Goal: Register for event/course

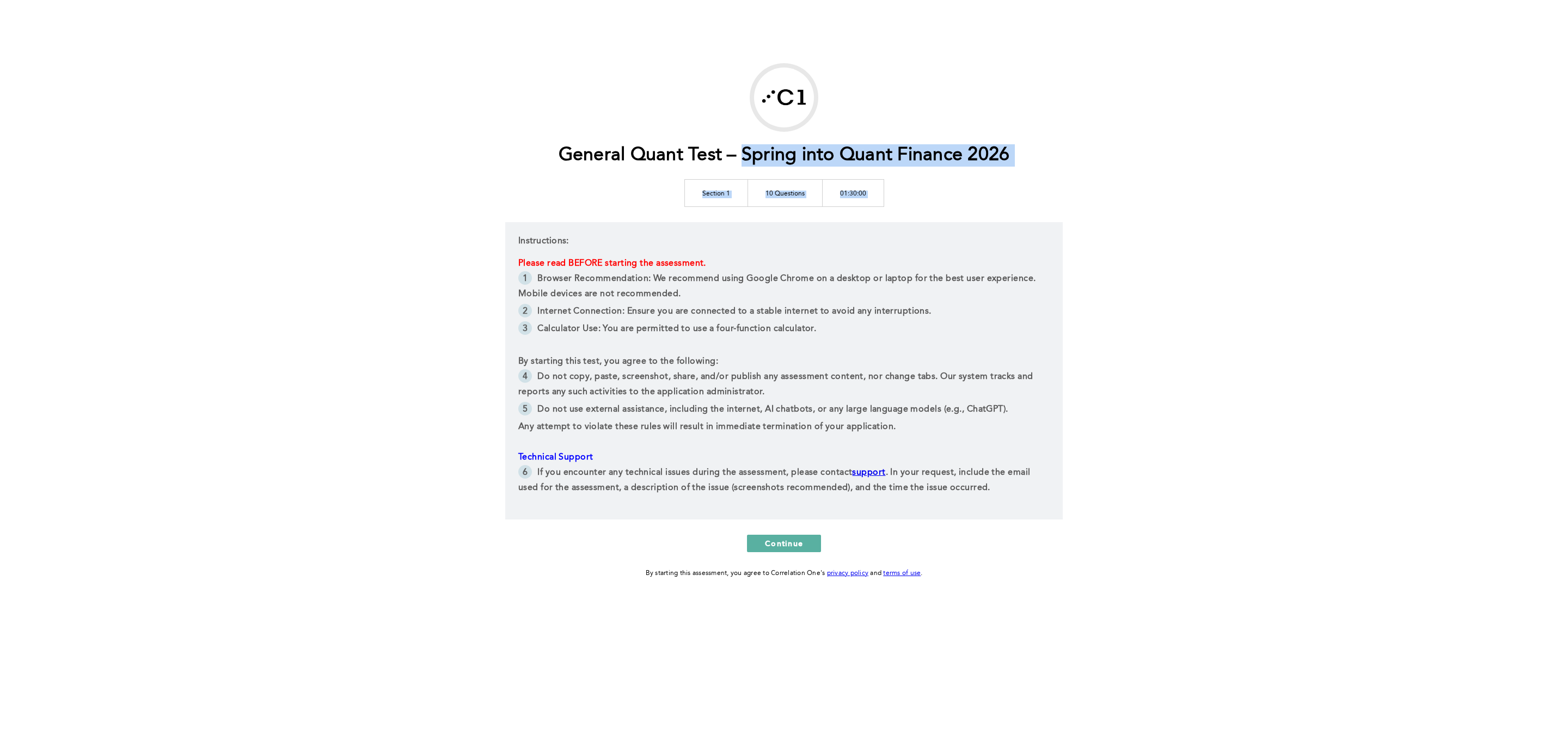
drag, startPoint x: 741, startPoint y: 153, endPoint x: 1044, endPoint y: 160, distance: 303.1
click at [1044, 160] on div "General Quant Test – Spring into Quant Finance 2026 Section 1 10 Questions 01:3…" at bounding box center [784, 321] width 557 height 516
click at [1035, 171] on div "General Quant Test – Spring into Quant Finance 2026 Section 1 10 Questions 01:3…" at bounding box center [784, 321] width 557 height 516
drag, startPoint x: 739, startPoint y: 155, endPoint x: 1018, endPoint y: 146, distance: 279.1
click at [1010, 146] on h1 "General Quant Test – Spring into Quant Finance 2026" at bounding box center [784, 155] width 451 height 22
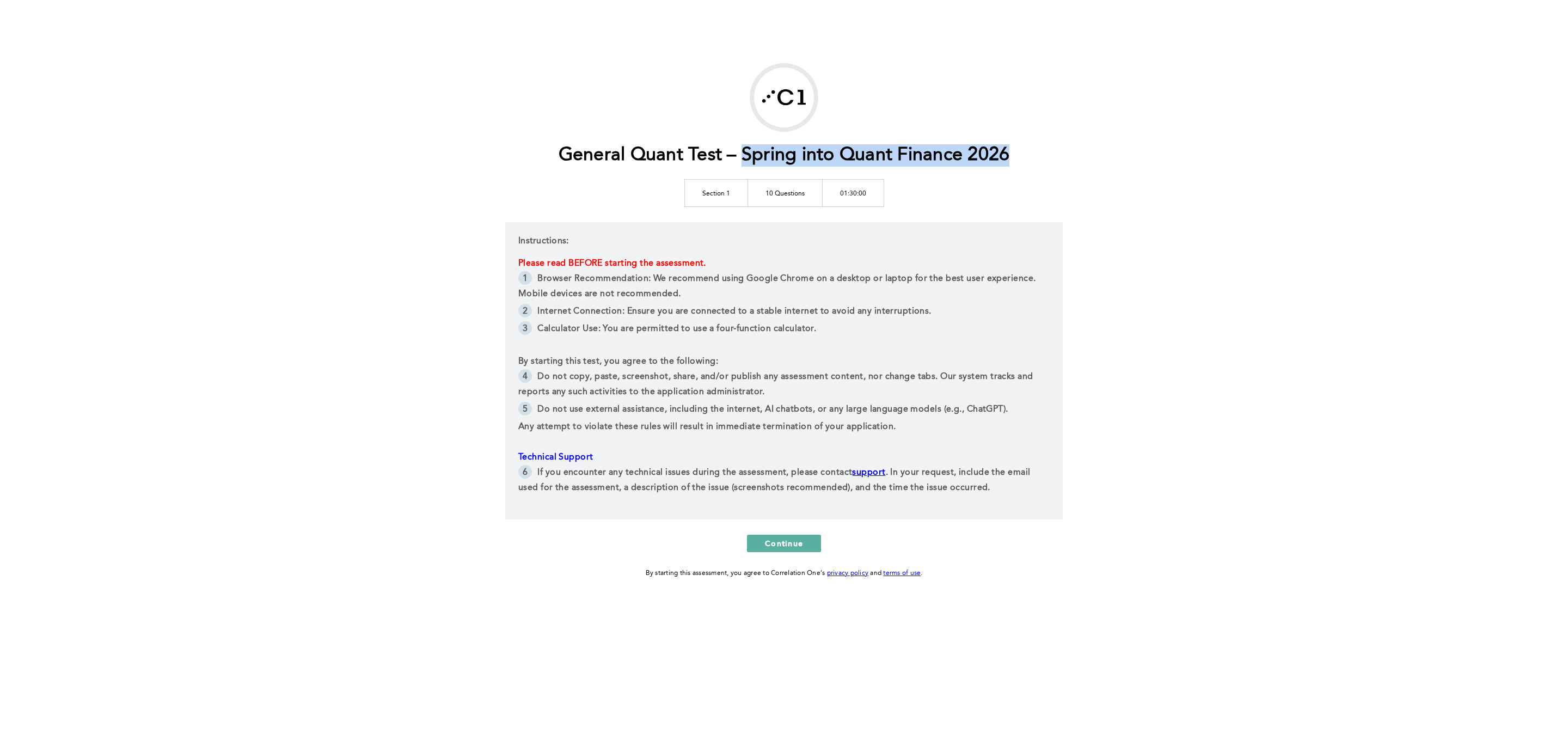
copy h1 "Spring into Quant Finance 2026"
